Goal: Check status

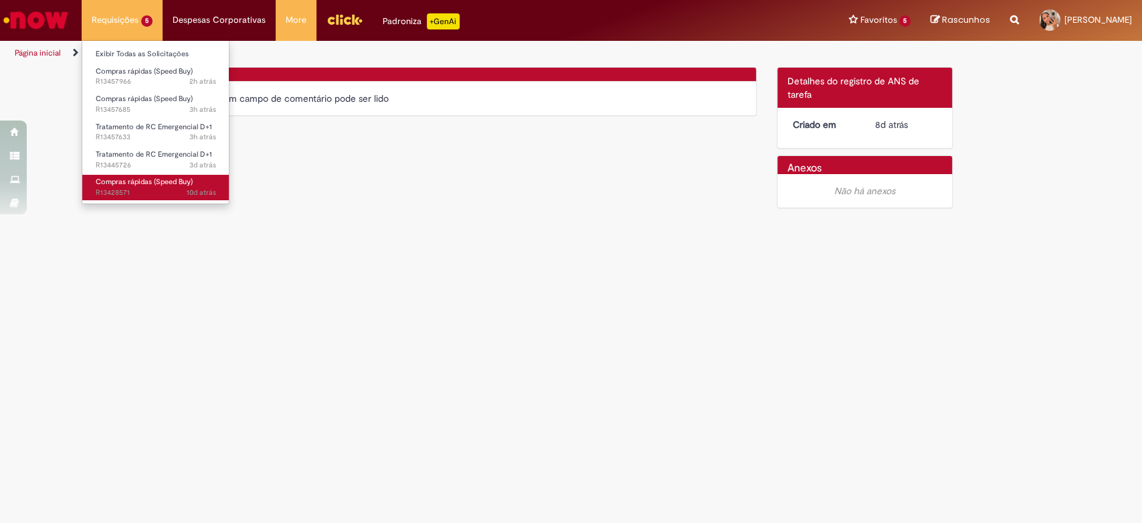
click at [136, 188] on span "10d atrás 10 dias atrás R13428571" at bounding box center [156, 192] width 120 height 11
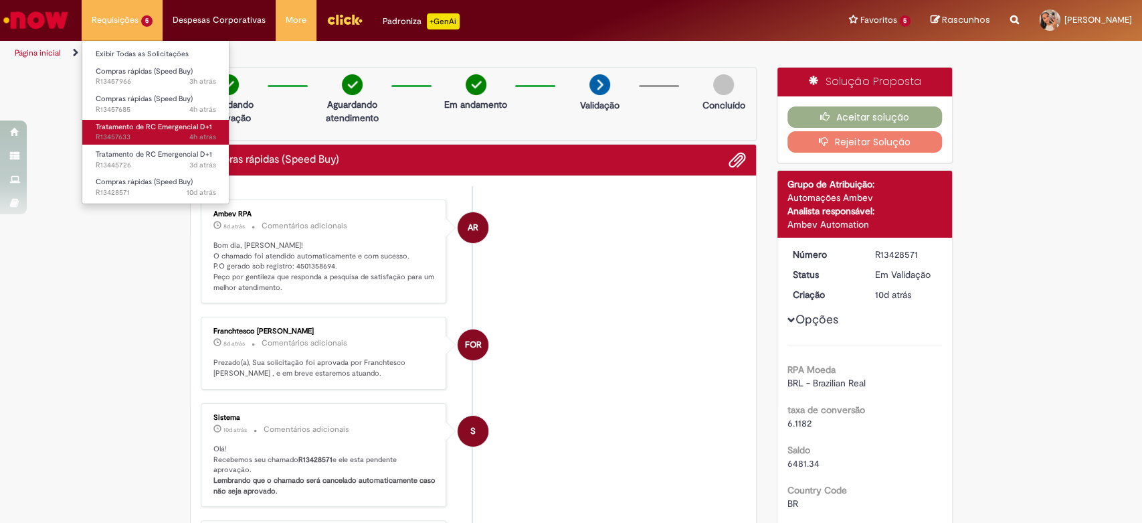
click at [177, 139] on span "4h atrás 4 horas atrás R13457633" at bounding box center [156, 137] width 120 height 11
click at [142, 137] on span "4h atrás 4 horas atrás R13457633" at bounding box center [156, 137] width 120 height 11
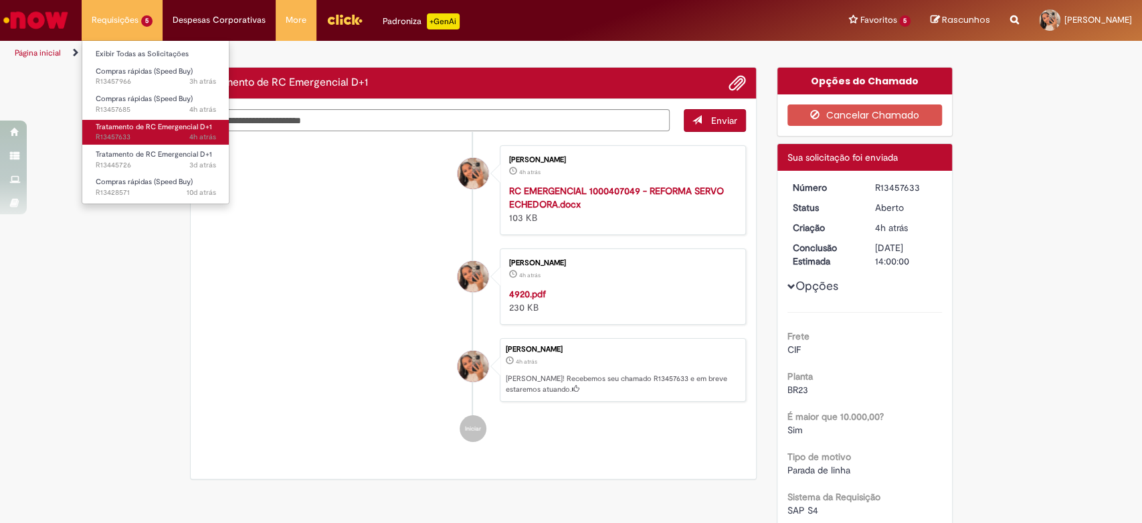
click at [136, 128] on span "Tratamento de RC Emergencial D+1" at bounding box center [154, 127] width 116 height 10
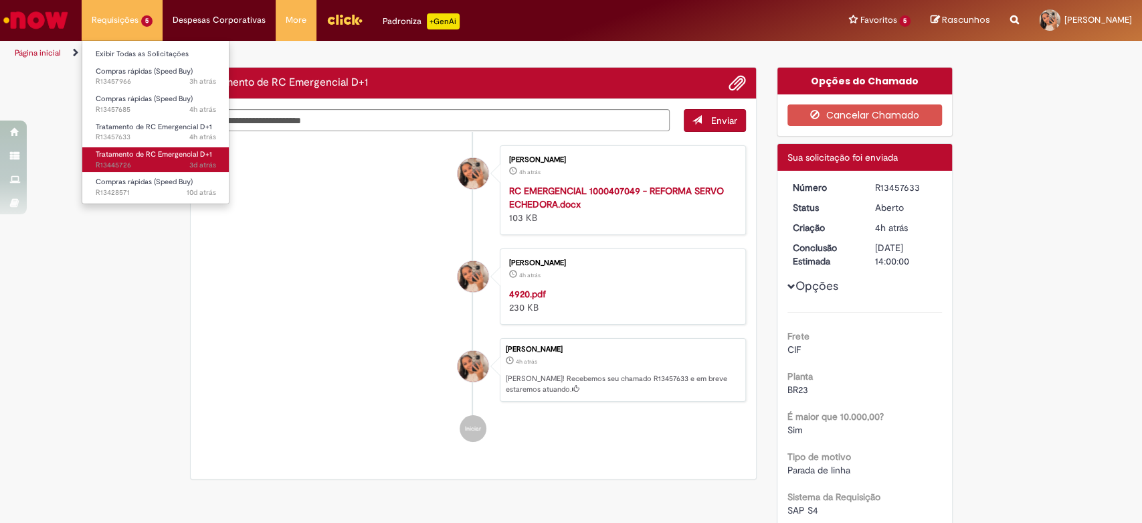
click at [141, 154] on span "Tratamento de RC Emergencial D+1" at bounding box center [154, 154] width 116 height 10
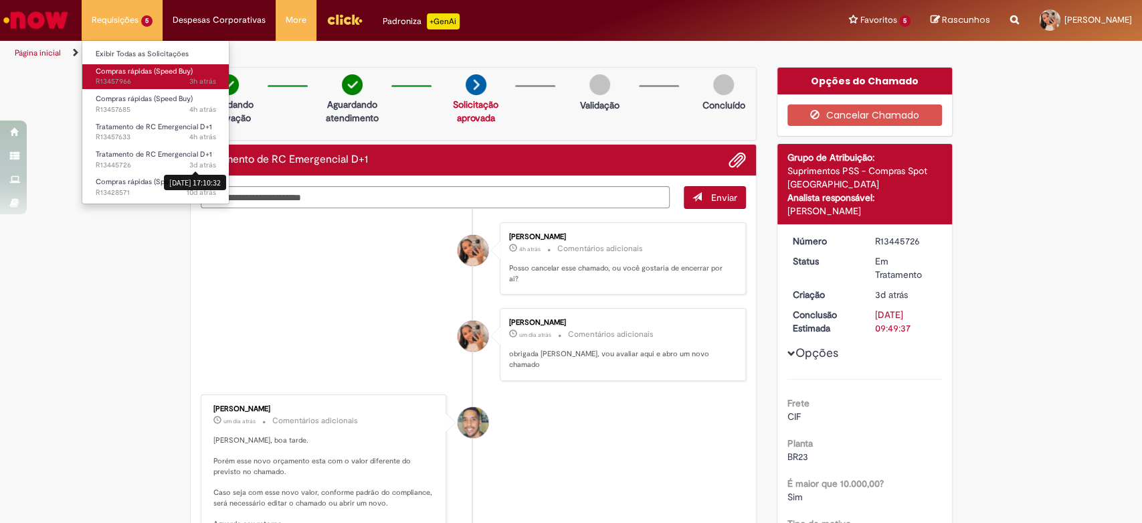
click at [145, 74] on span "Compras rápidas (Speed Buy)" at bounding box center [144, 71] width 97 height 10
